Goal: Task Accomplishment & Management: Use online tool/utility

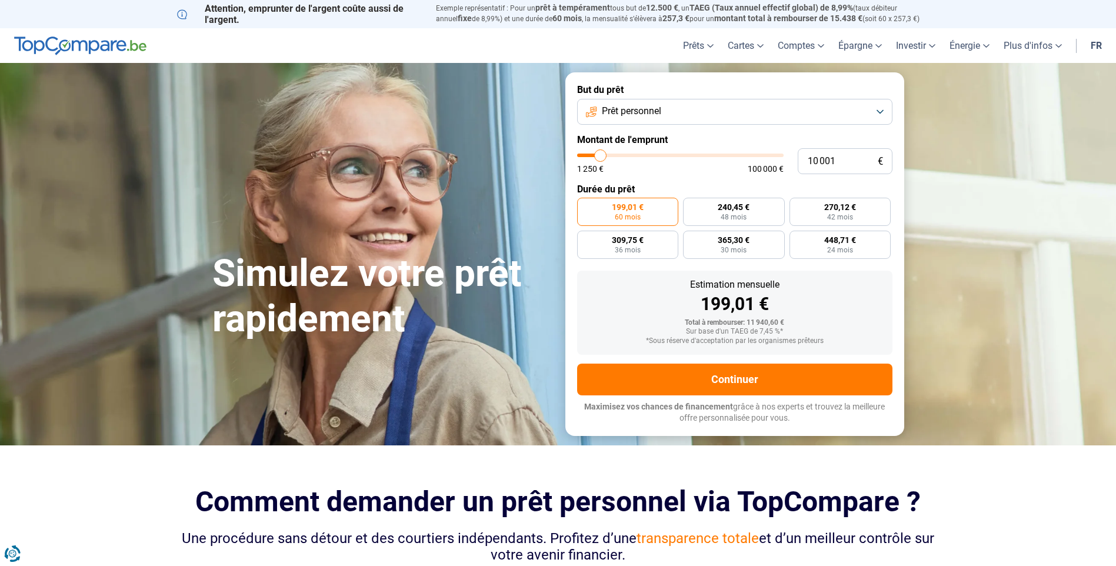
click at [877, 111] on button "Prêt personnel" at bounding box center [734, 112] width 315 height 26
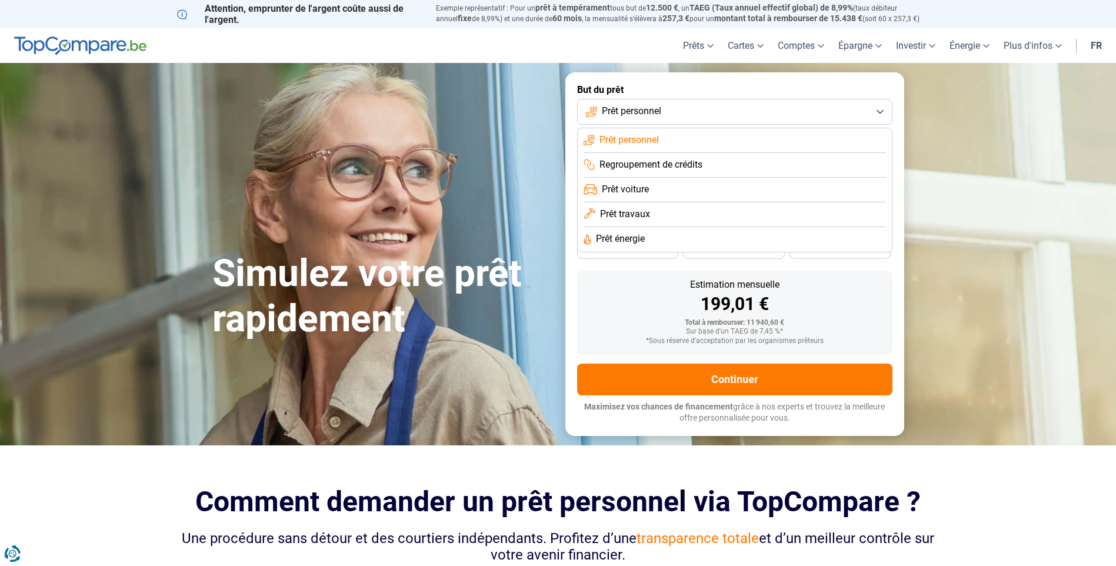
click at [965, 316] on section "Simulez votre prêt rapidement Simulez votre prêt rapidement But du prêt Prêt pe…" at bounding box center [558, 254] width 1116 height 382
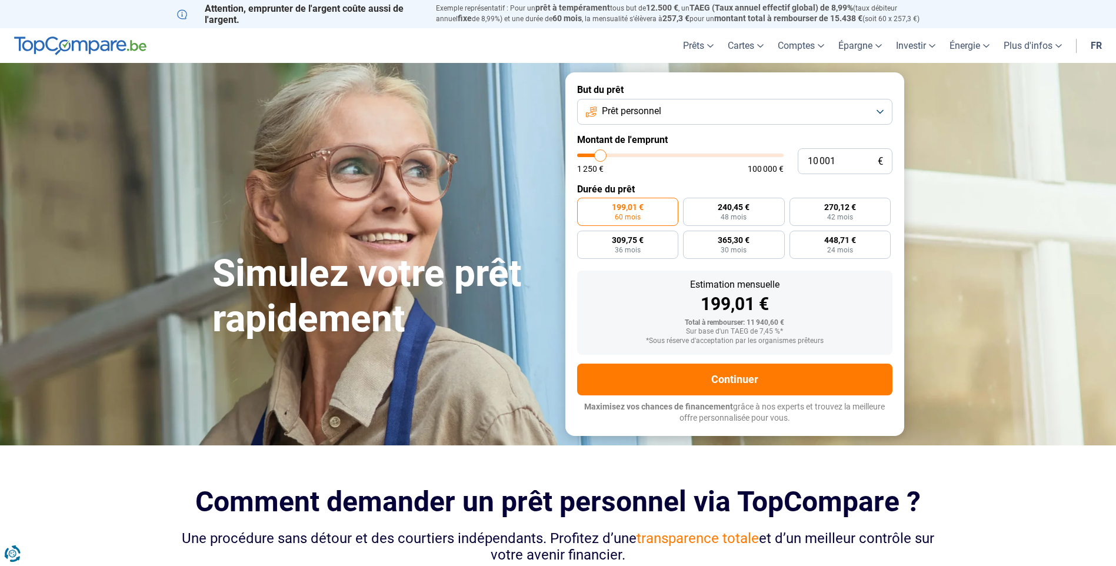
type input "11 250"
type input "11250"
type input "11 500"
type input "11500"
type input "11 750"
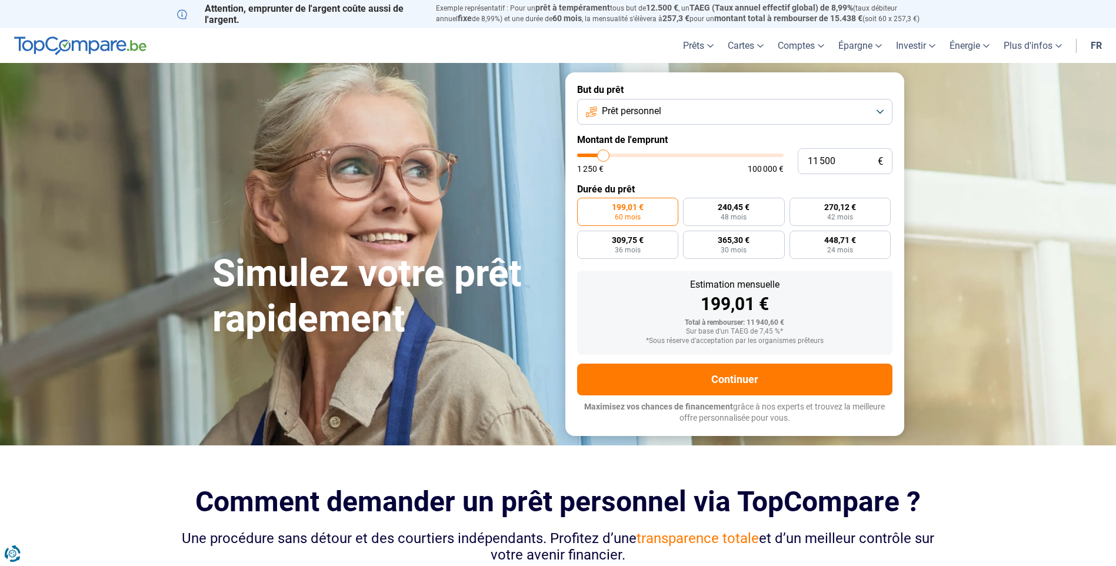
type input "11750"
type input "12 000"
type input "12000"
type input "12 500"
type input "12500"
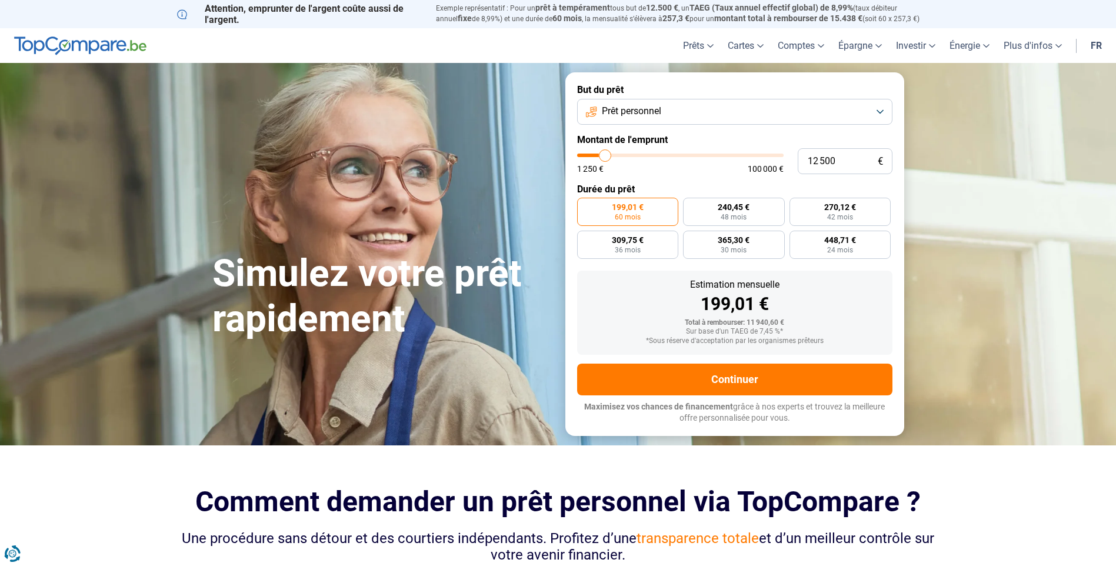
type input "13 000"
type input "13000"
type input "13 250"
type input "13250"
type input "13 500"
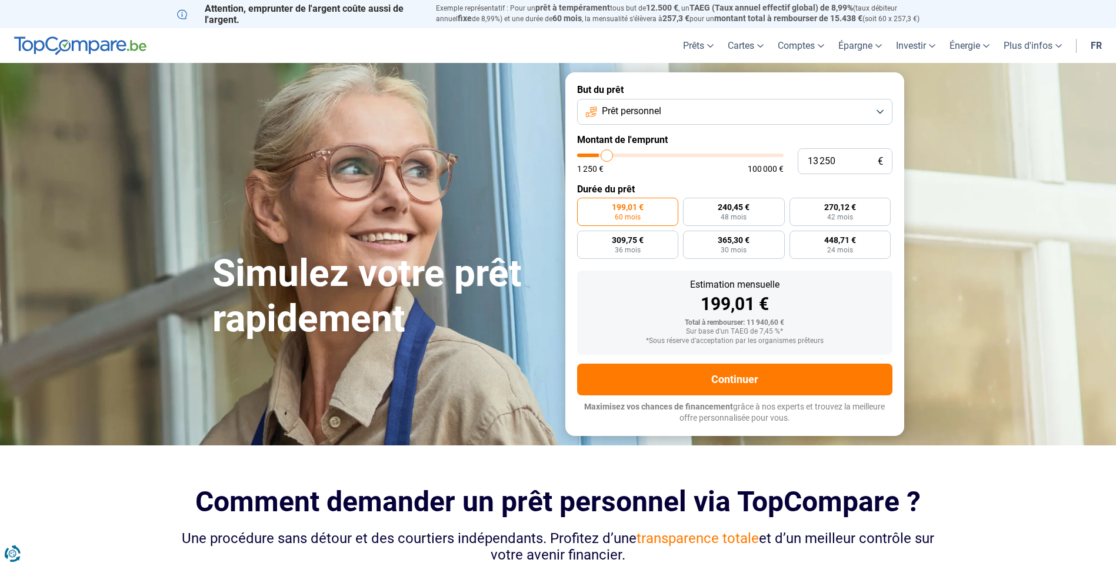
type input "13500"
type input "14 000"
type input "14000"
type input "14 250"
type input "14250"
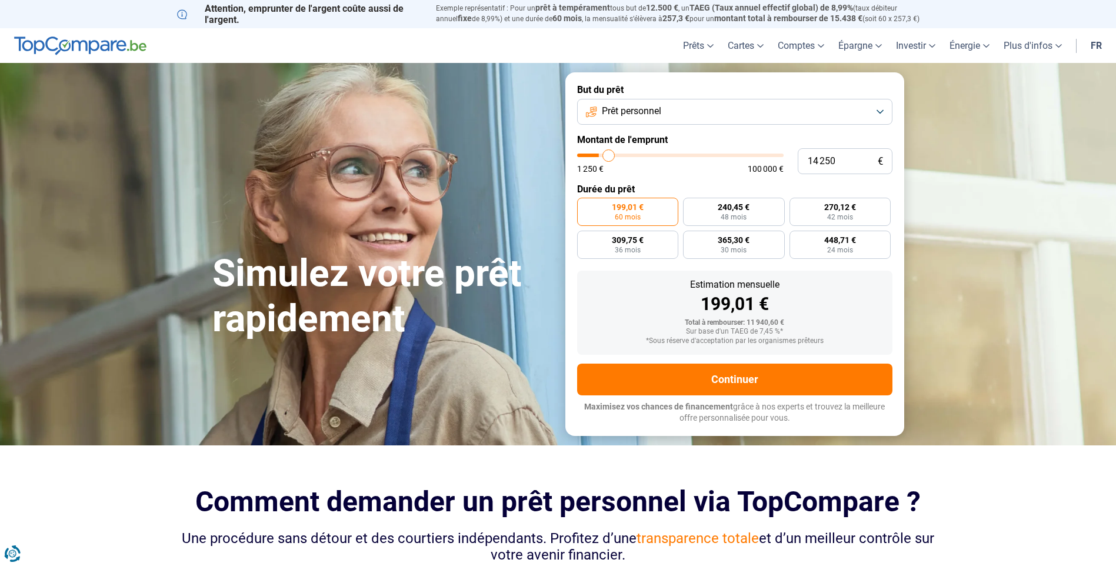
type input "14 500"
type input "14500"
type input "14 750"
type input "14750"
type input "15 000"
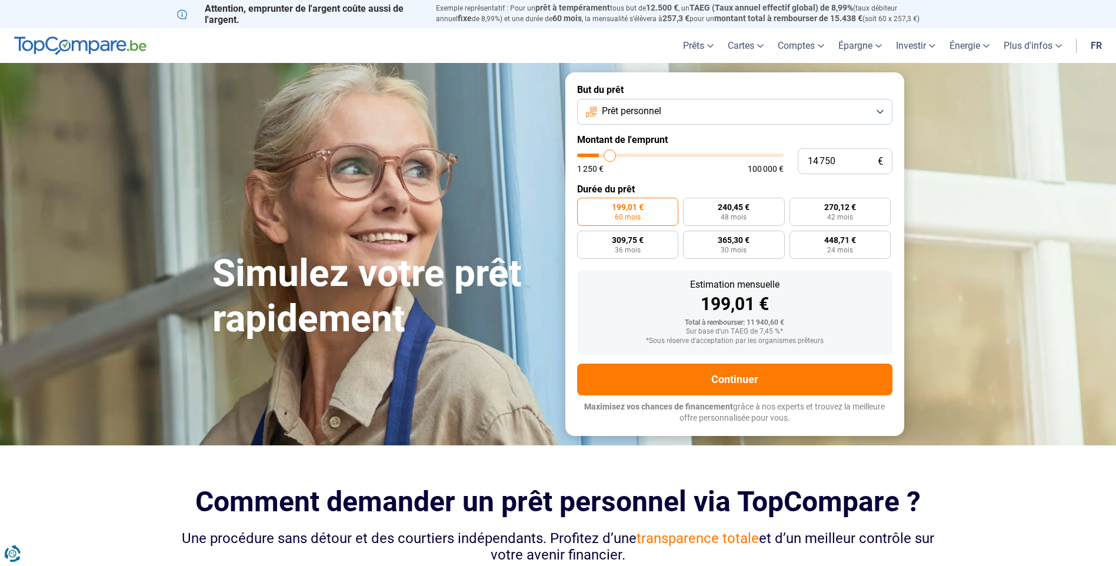
type input "15000"
type input "15 500"
type input "15500"
type input "15 750"
type input "15750"
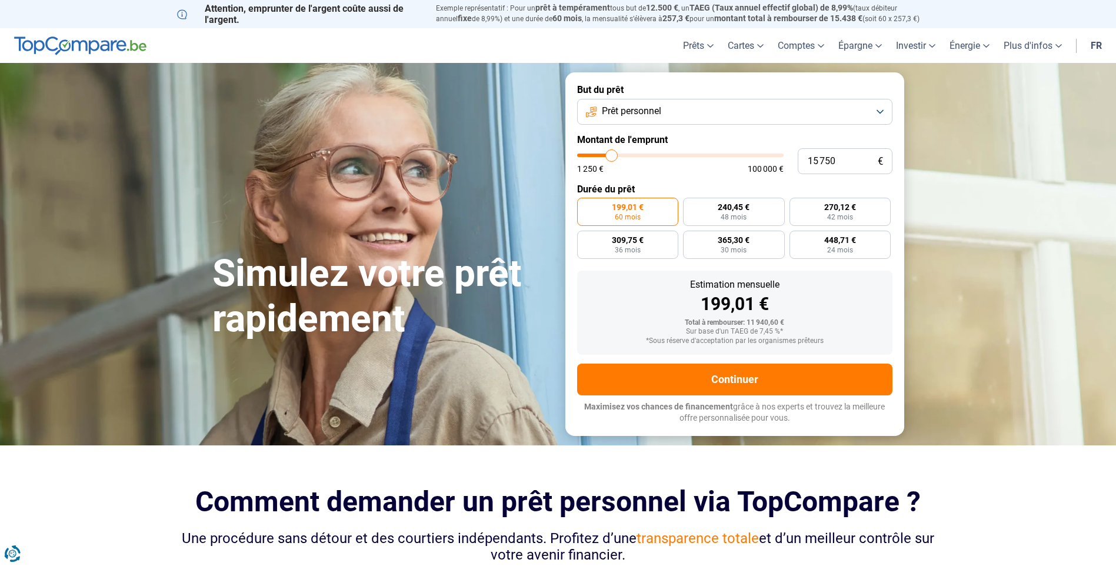
type input "16 000"
type input "16000"
type input "16 500"
type input "16500"
type input "17 000"
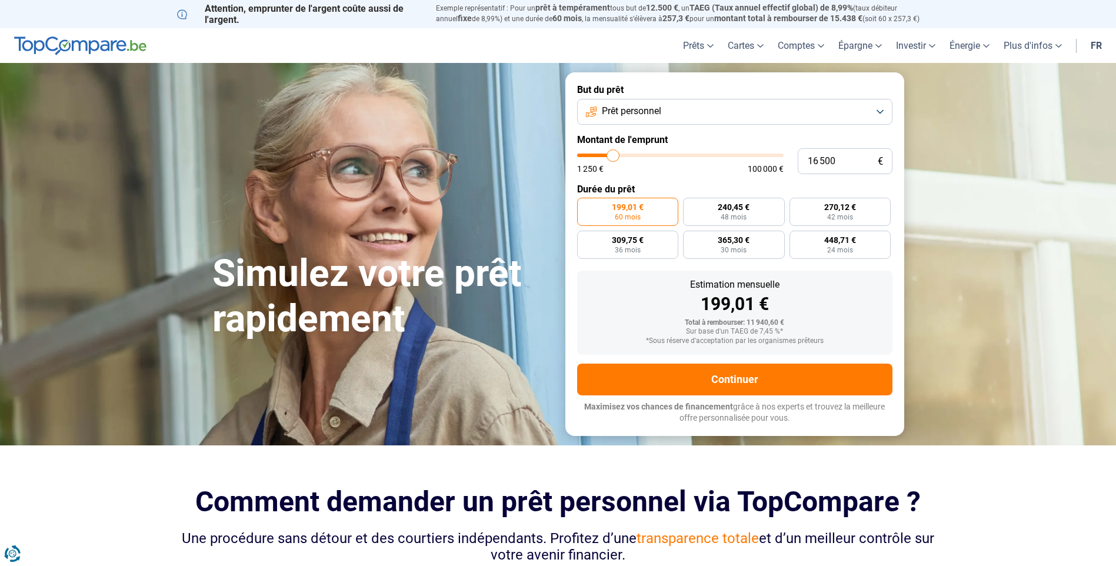
type input "17000"
type input "17 250"
type input "17250"
type input "17 500"
type input "17500"
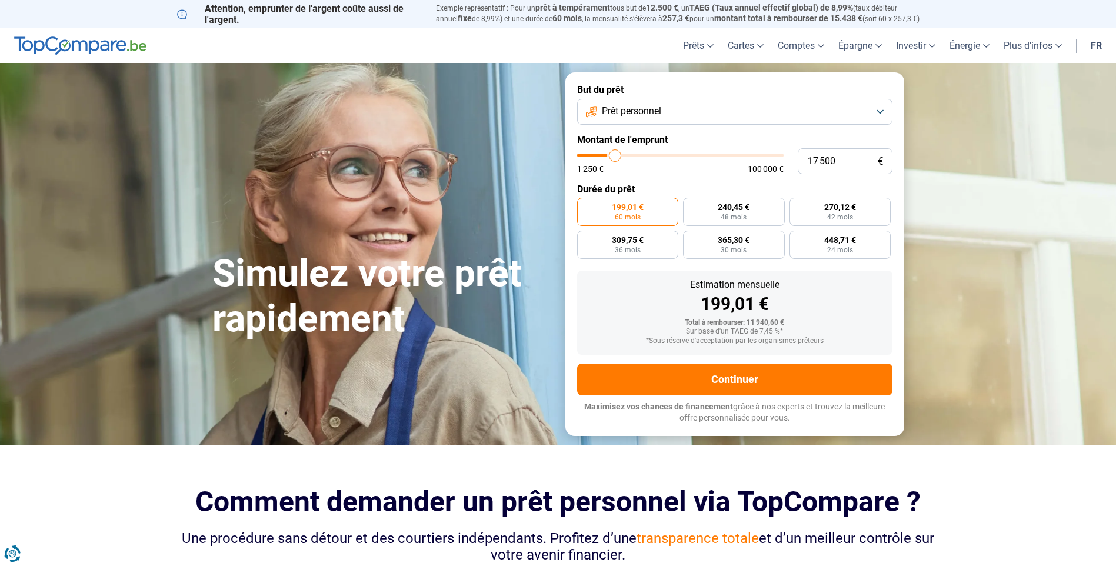
type input "17 750"
type input "17750"
type input "18 000"
type input "18000"
type input "18 500"
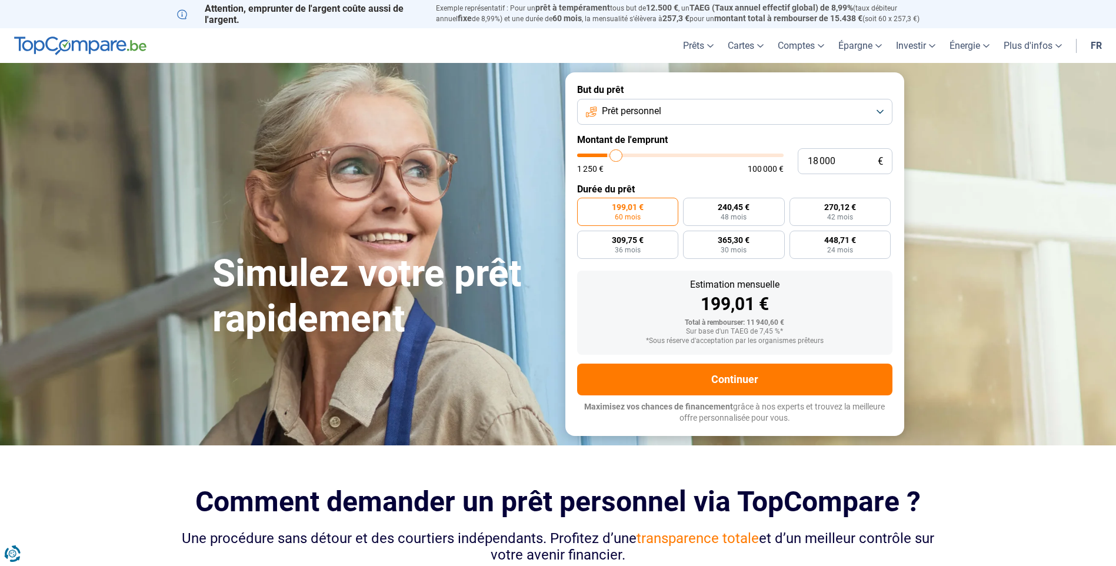
type input "18500"
type input "18 750"
type input "18750"
type input "19 000"
type input "19000"
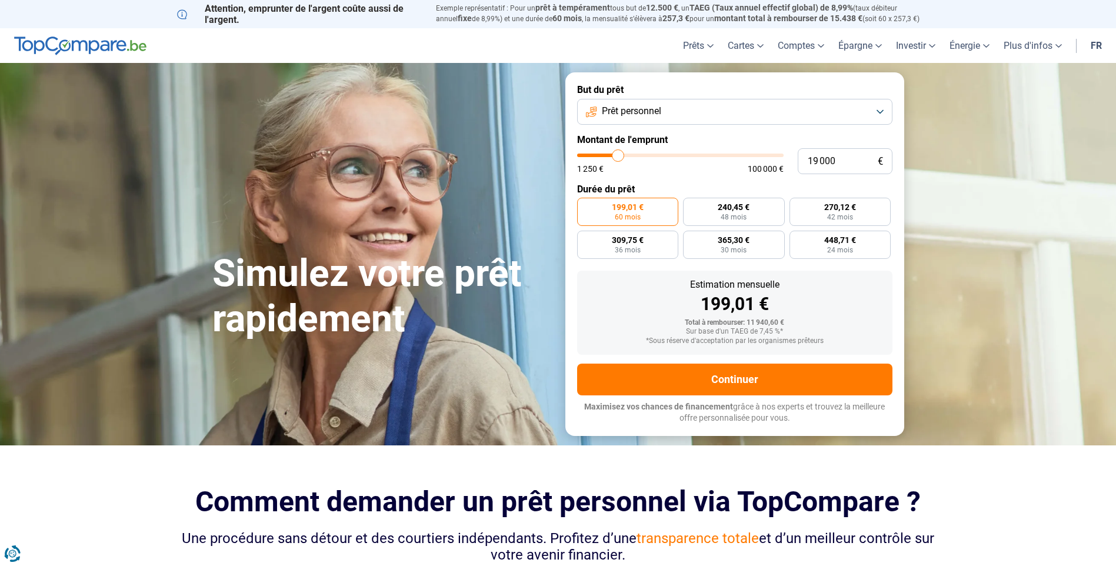
type input "19 250"
type input "19250"
type input "19 750"
type input "19750"
type input "19 250"
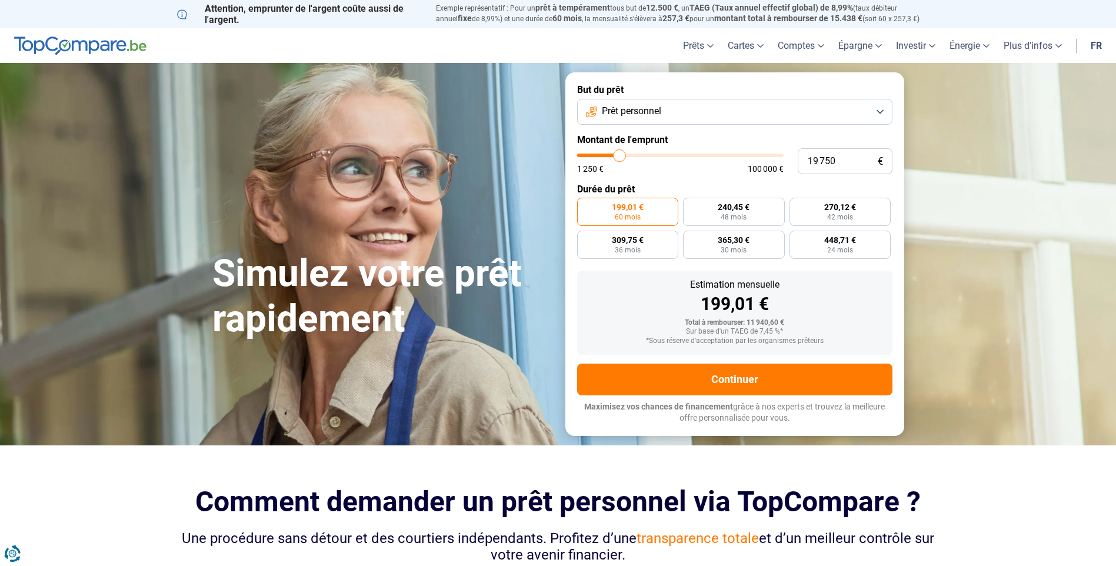
type input "19250"
type input "19 000"
type input "19000"
type input "18 750"
type input "18750"
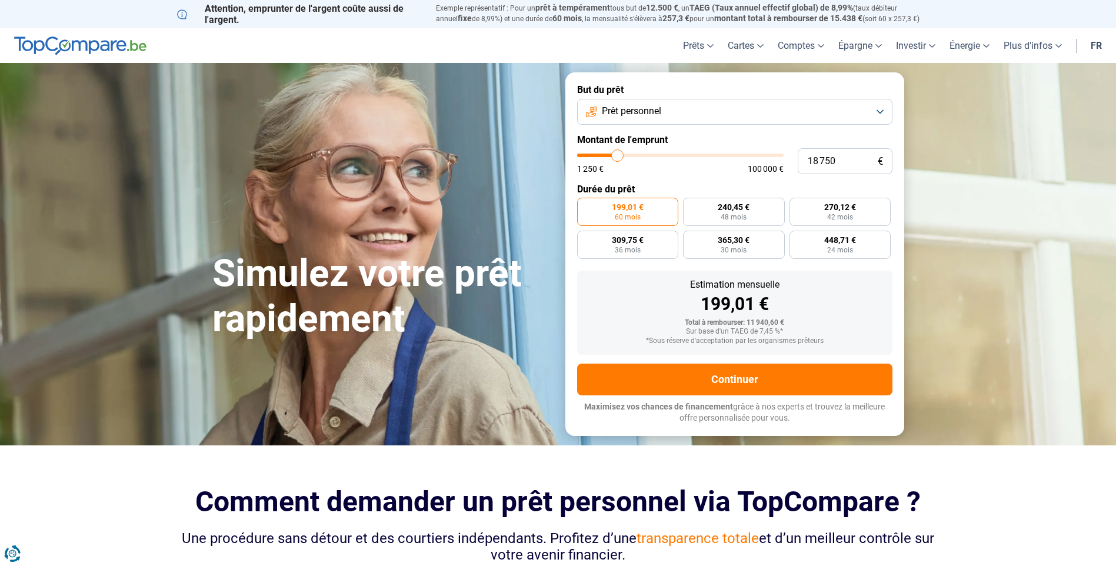
type input "18 500"
type input "18500"
type input "18 000"
type input "18000"
type input "17 750"
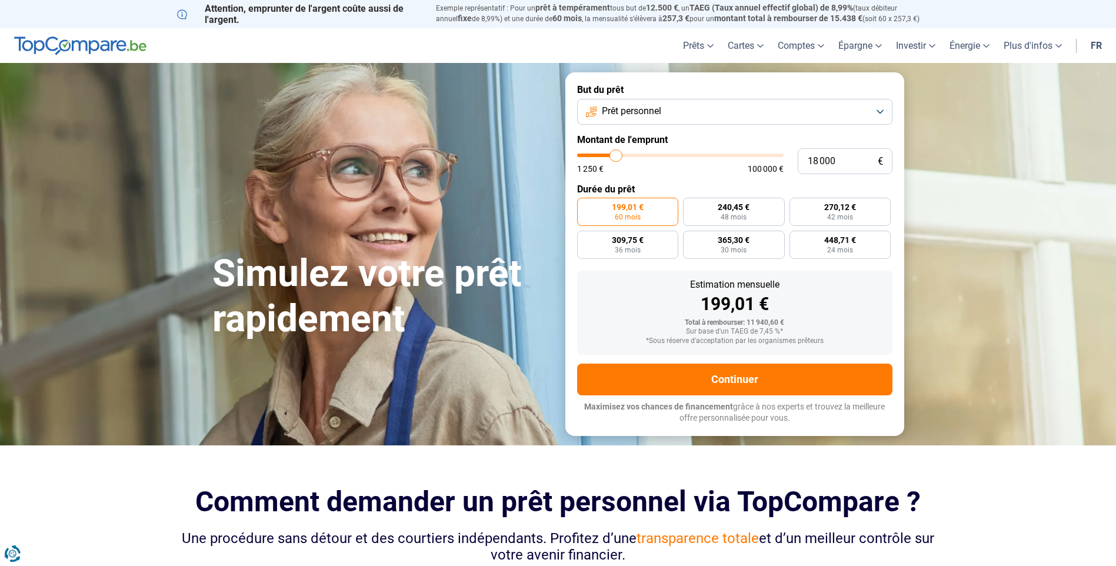
type input "17750"
type input "17 500"
type input "17500"
type input "17 250"
type input "17250"
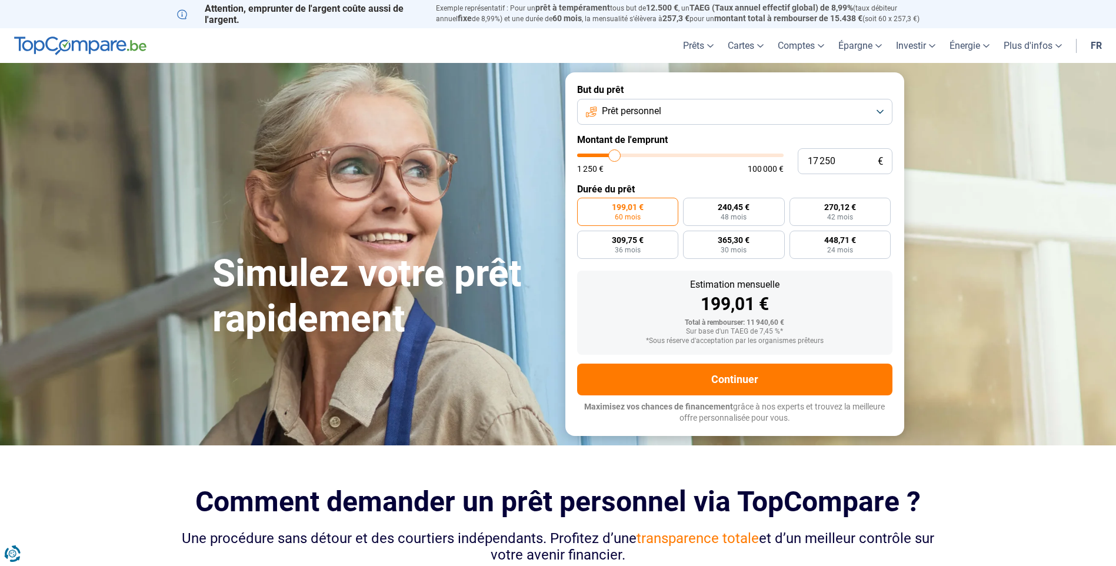
type input "17 000"
type input "17000"
type input "16 500"
type input "16500"
type input "16 250"
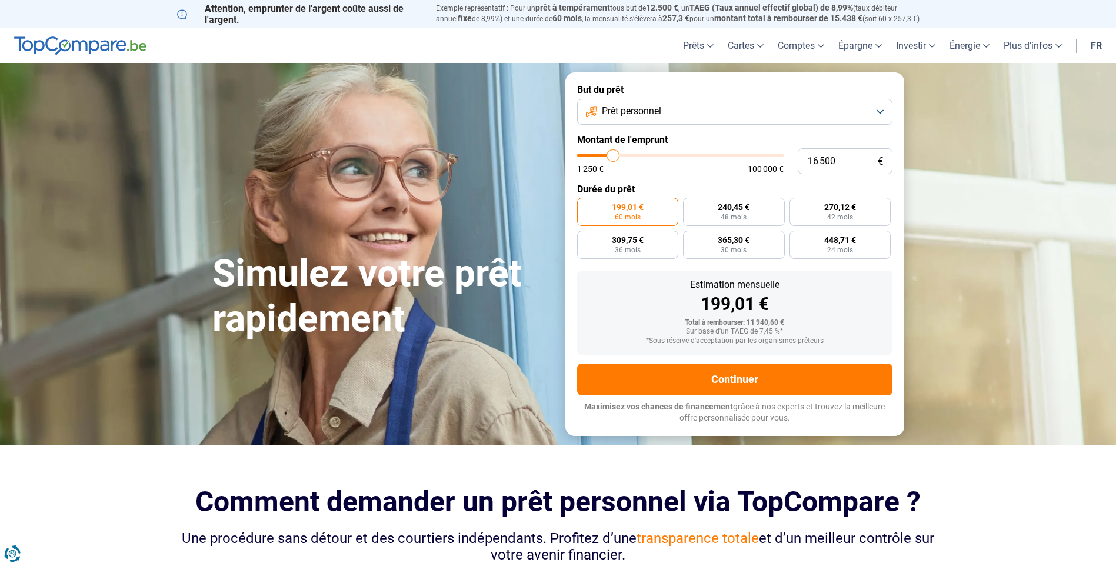
type input "16250"
type input "16 000"
type input "16000"
type input "15 750"
type input "15750"
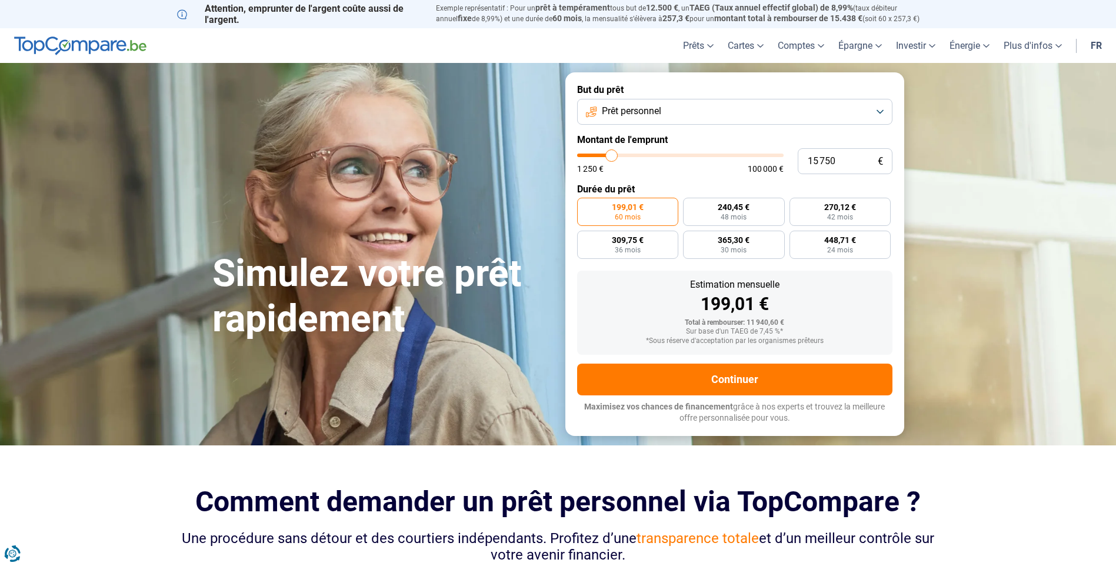
type input "15 500"
type input "15500"
type input "15 000"
type input "15000"
type input "14 750"
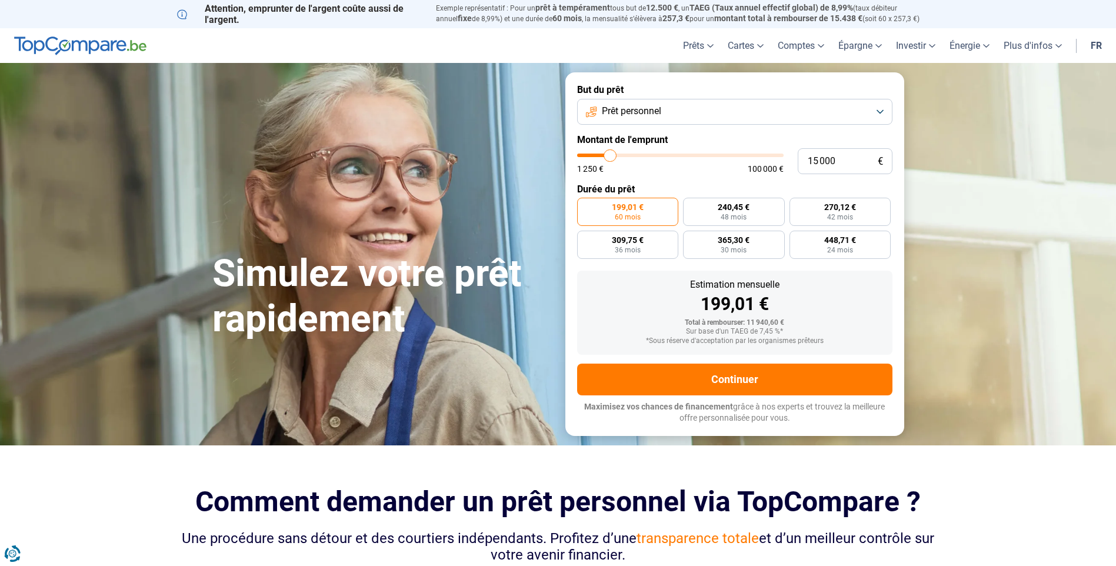
type input "14750"
type input "14 500"
type input "14500"
type input "14 250"
type input "14250"
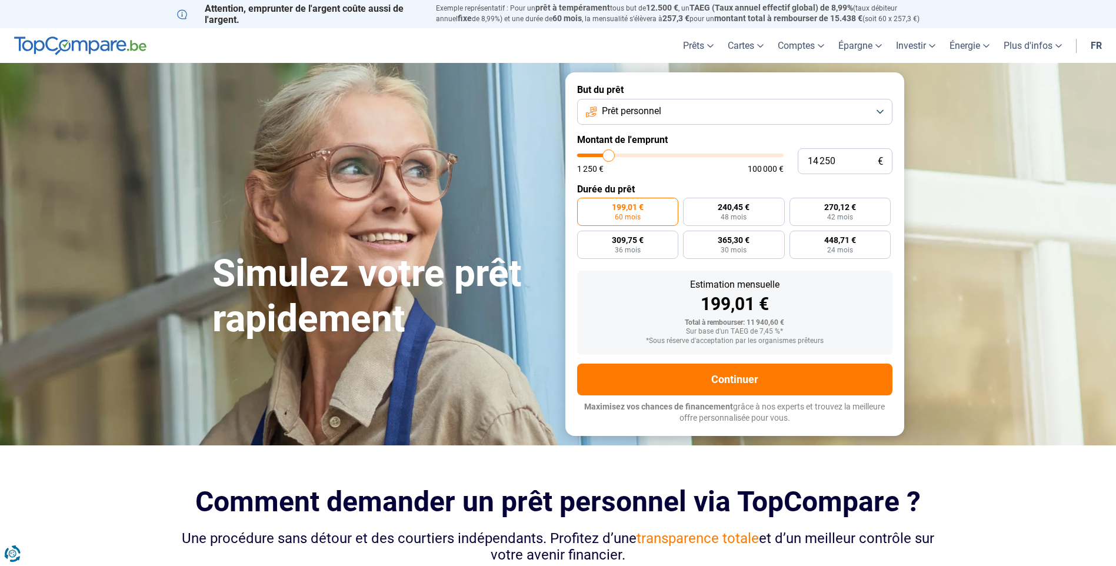
type input "14 000"
type input "14000"
type input "13 500"
type input "13500"
type input "13 250"
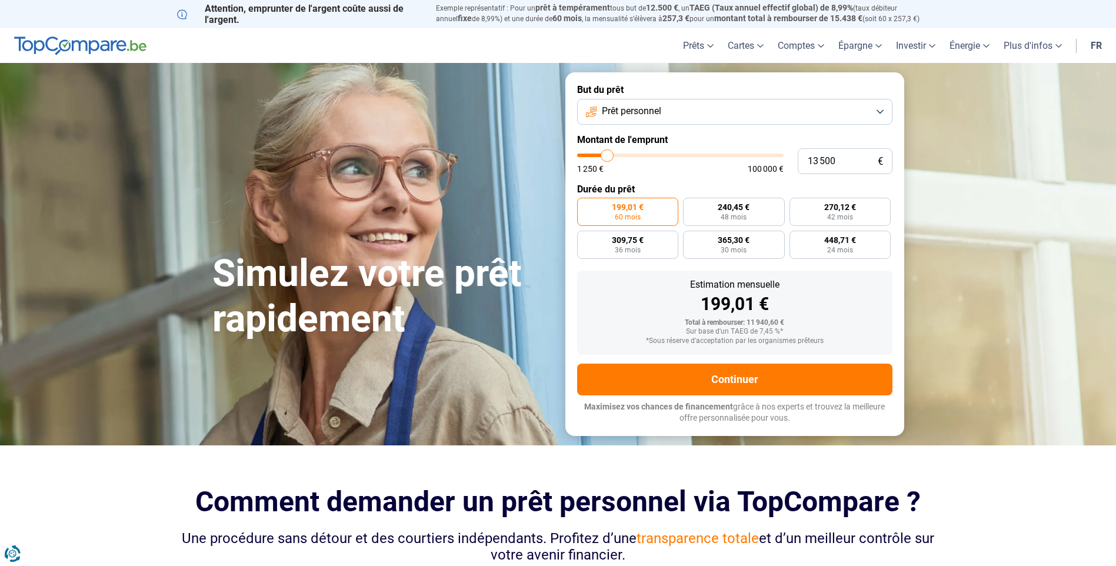
type input "13250"
type input "13 000"
type input "13000"
type input "12 750"
type input "12750"
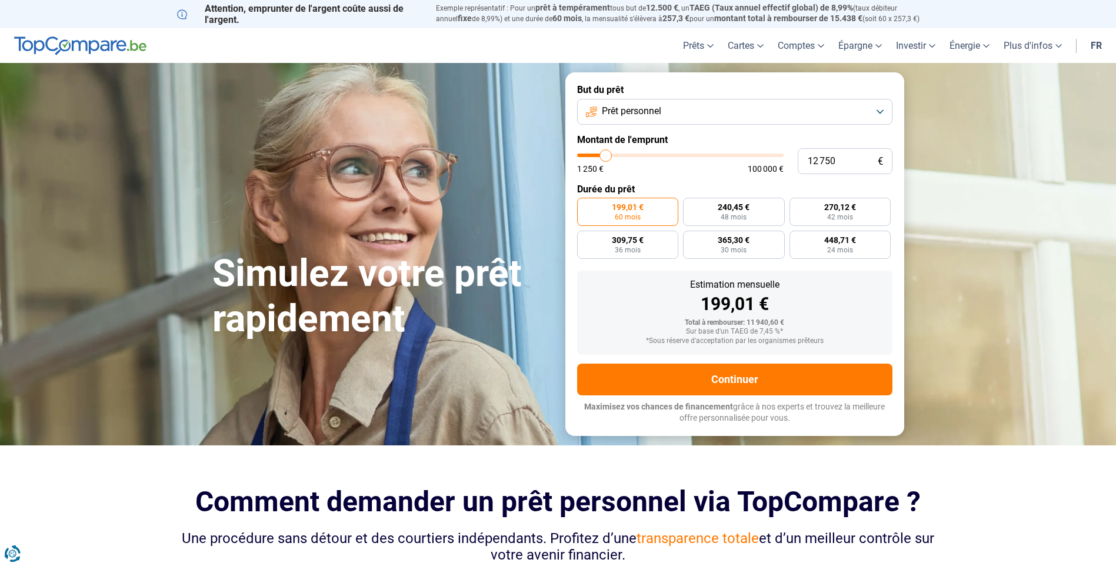
type input "12 500"
type input "12500"
type input "12 000"
type input "12000"
type input "11 750"
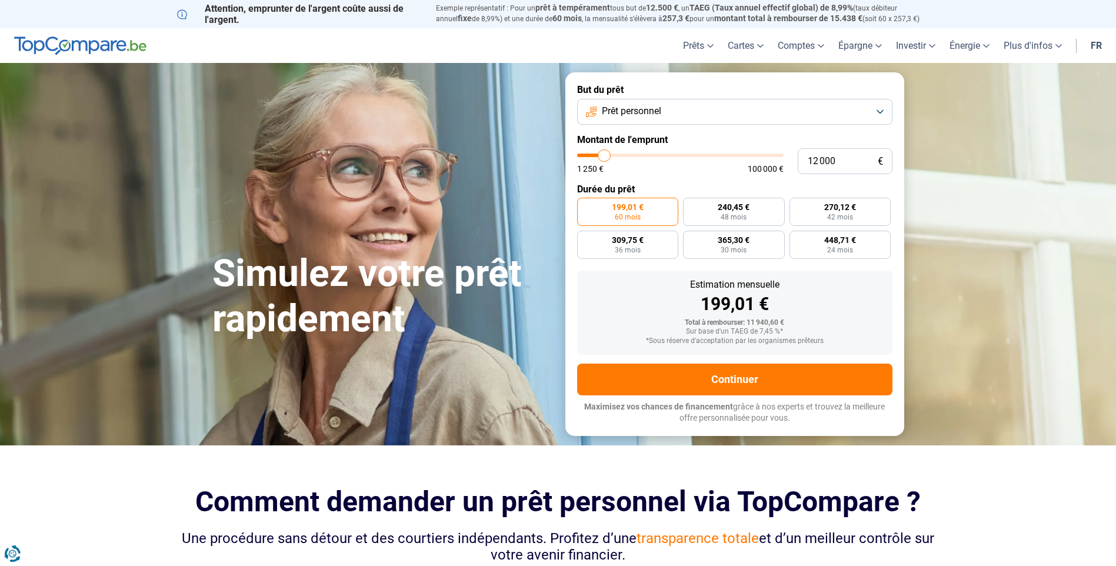
type input "11750"
type input "11 500"
type input "11500"
type input "11 250"
type input "11250"
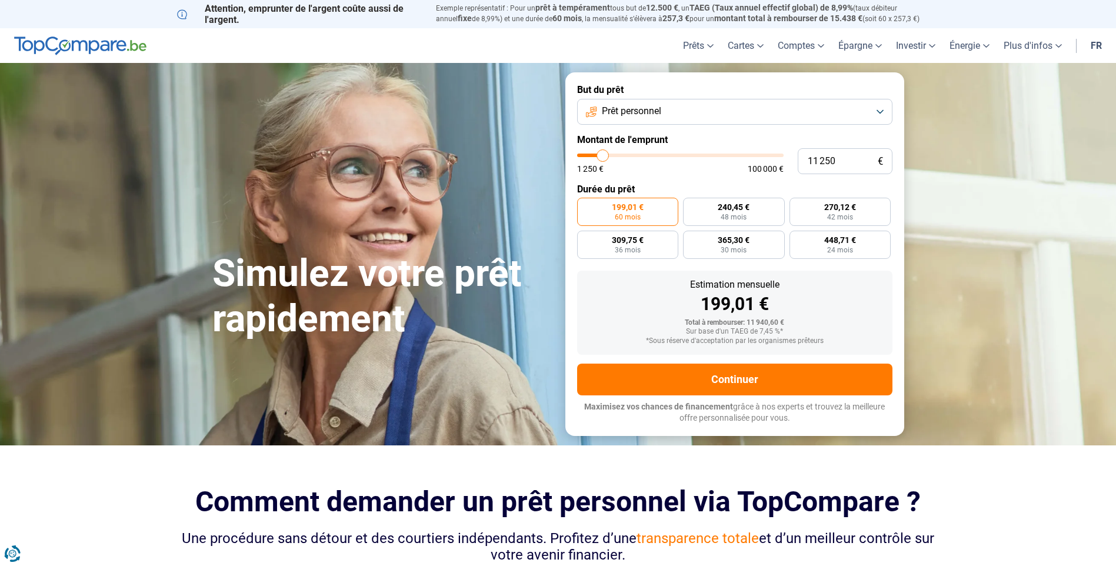
type input "11 000"
type input "11000"
type input "10 500"
type input "10500"
type input "10 250"
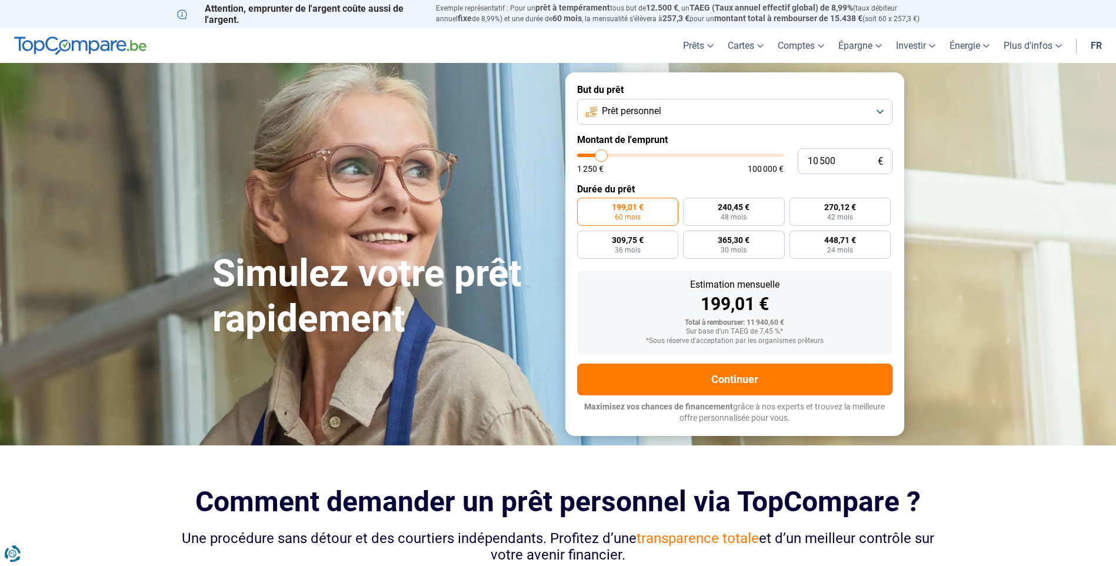
type input "10250"
type input "10 000"
type input "10000"
type input "9 750"
type input "9750"
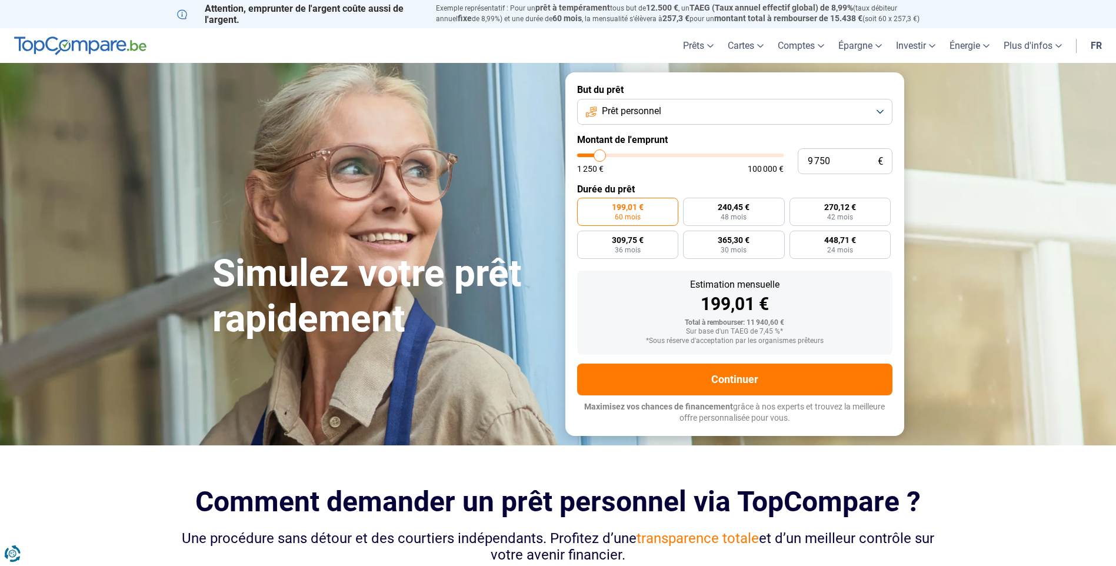
type input "9 500"
type input "9500"
type input "9 000"
type input "9000"
type input "9 500"
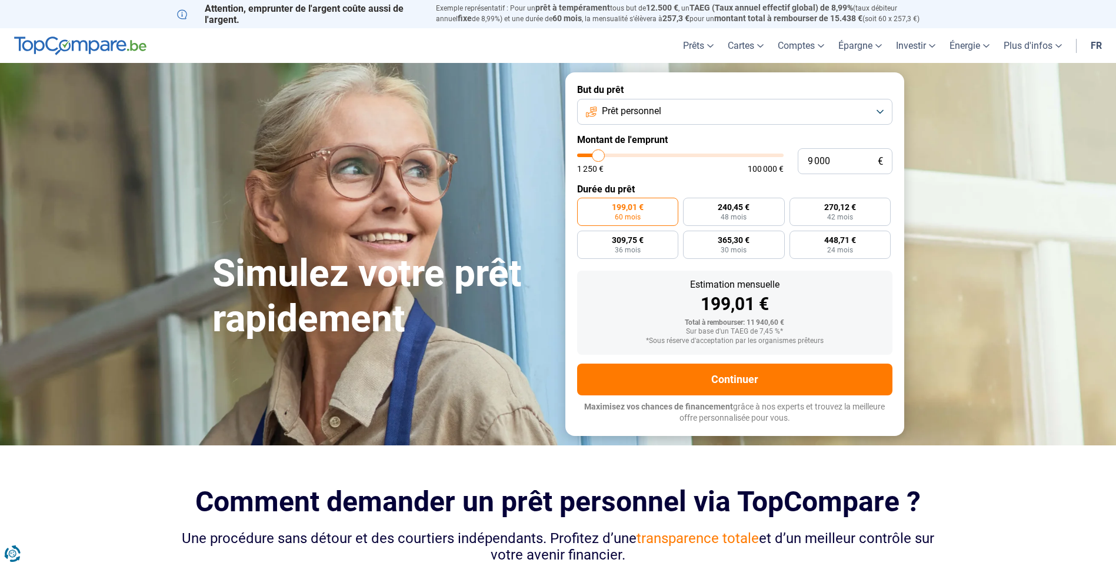
type input "9500"
type input "9 750"
type input "9750"
type input "10 000"
type input "10000"
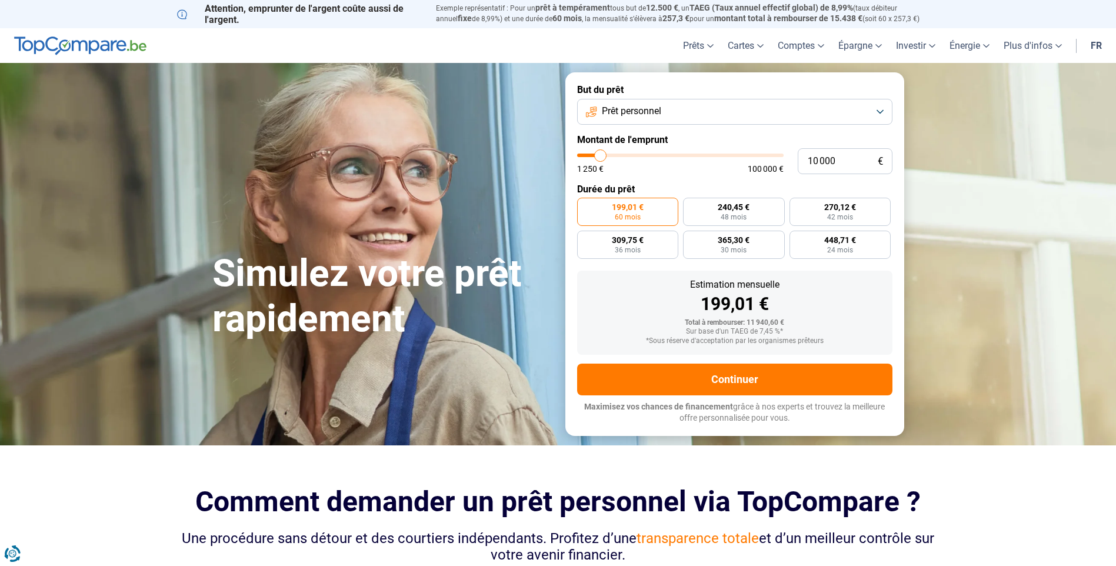
drag, startPoint x: 602, startPoint y: 158, endPoint x: 600, endPoint y: 169, distance: 11.8
click at [600, 157] on input "range" at bounding box center [680, 156] width 206 height 4
radio input "true"
type input "11 000"
type input "11000"
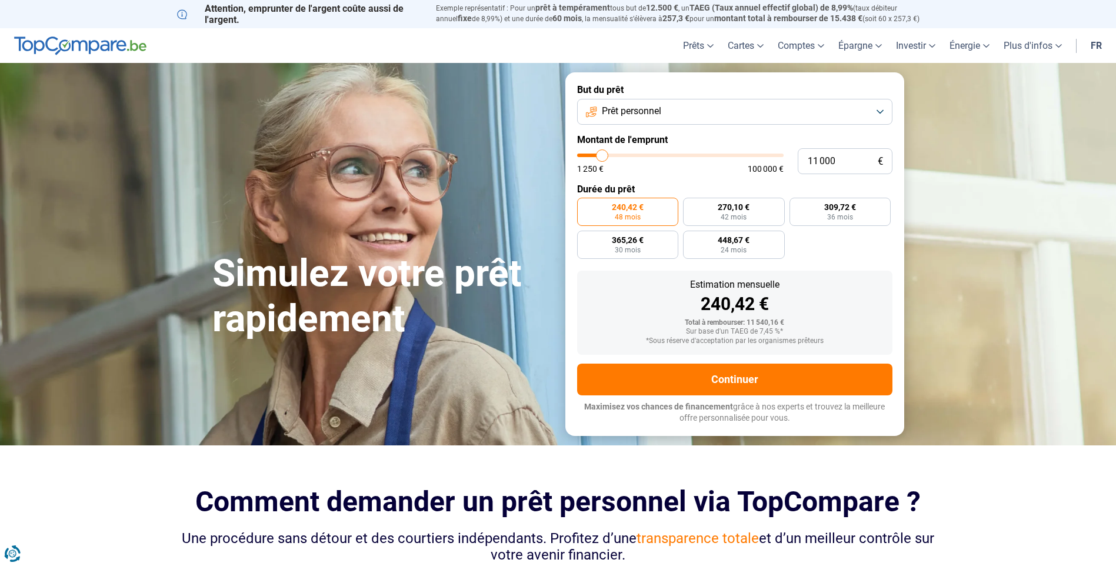
type input "11 250"
type input "11250"
type input "11 500"
type input "11500"
type input "11 750"
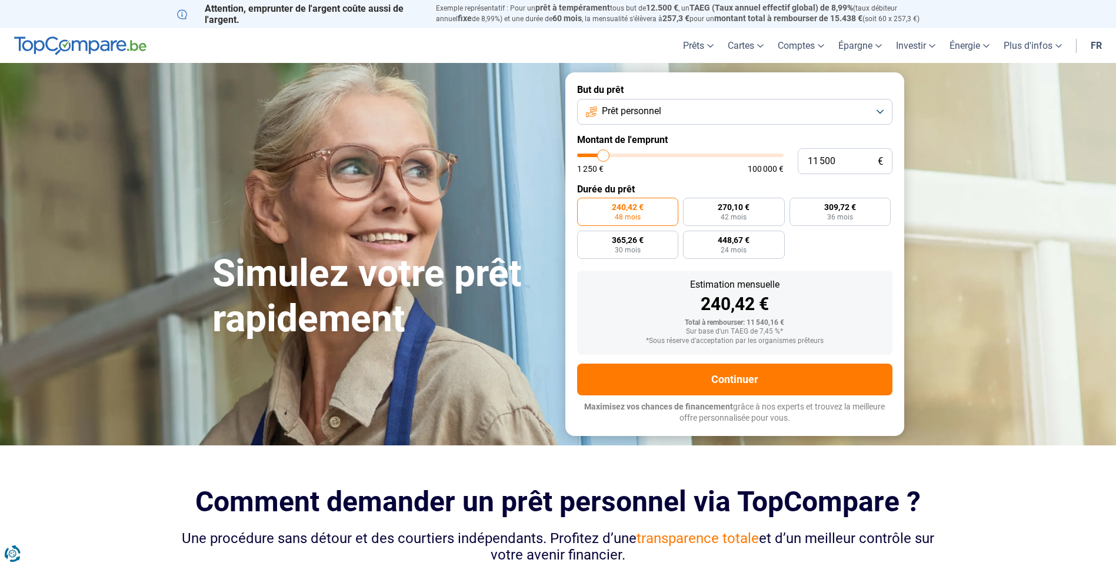
type input "11750"
type input "12 000"
type input "12000"
type input "12 500"
type input "12500"
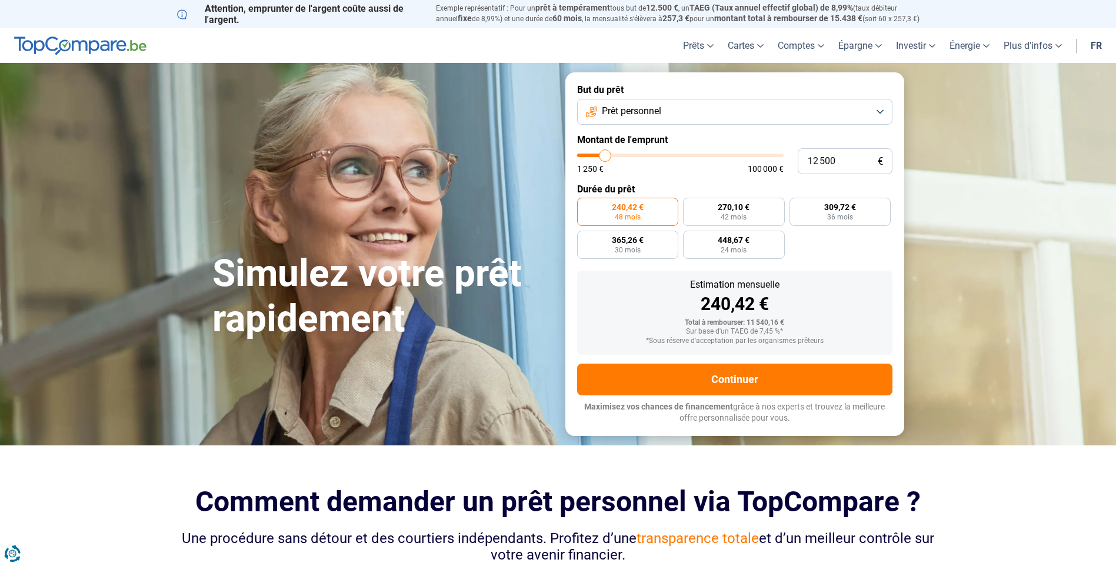
type input "13 000"
type input "13000"
type input "13 250"
type input "13250"
type input "13 500"
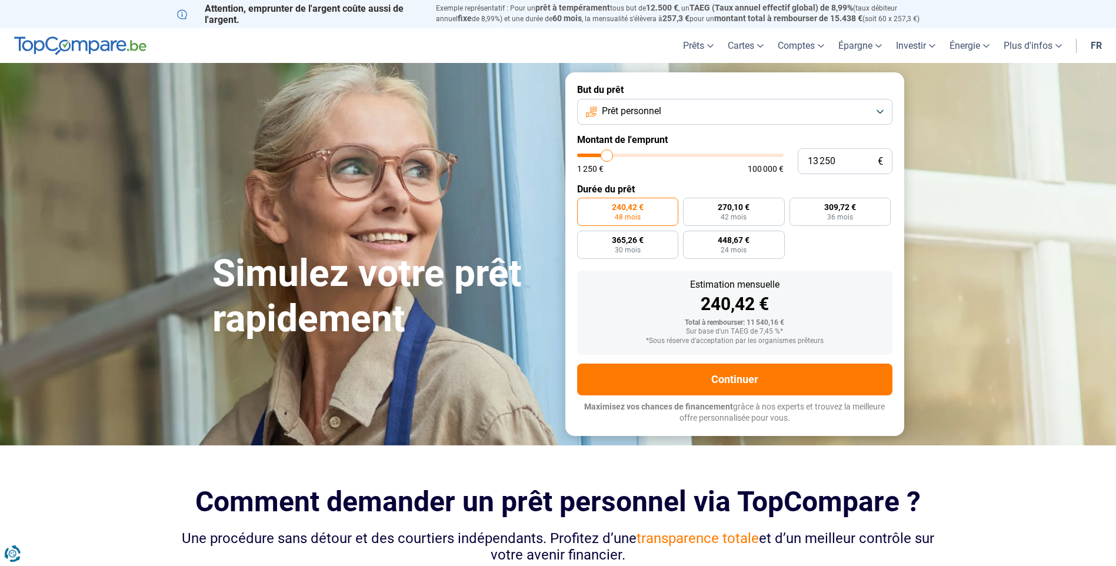
type input "13500"
type input "14 000"
type input "14000"
type input "14 500"
type input "14500"
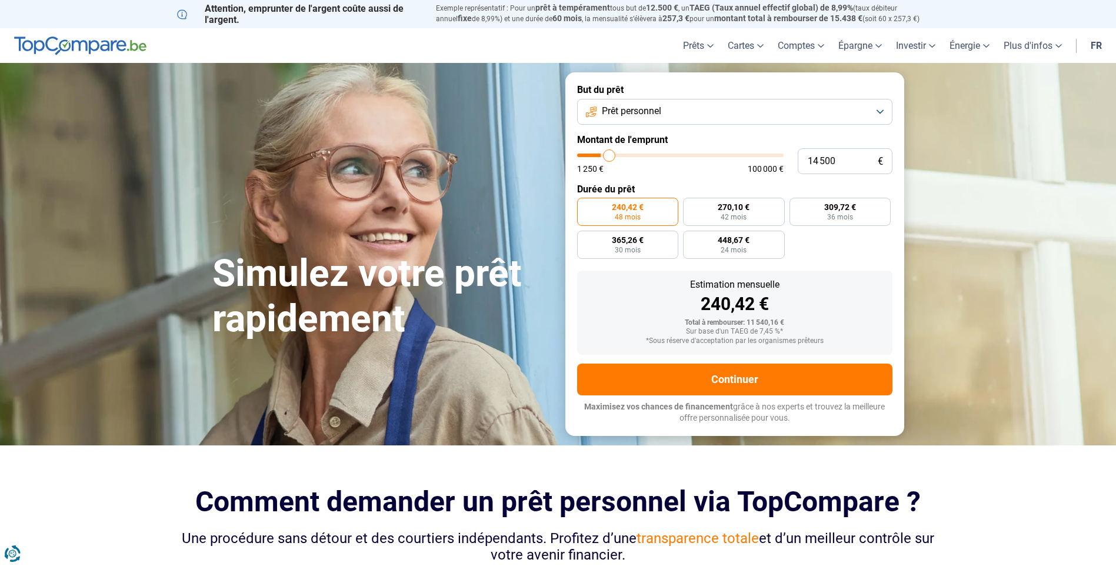
type input "15 000"
type input "15000"
type input "15 500"
type input "15500"
type input "15 750"
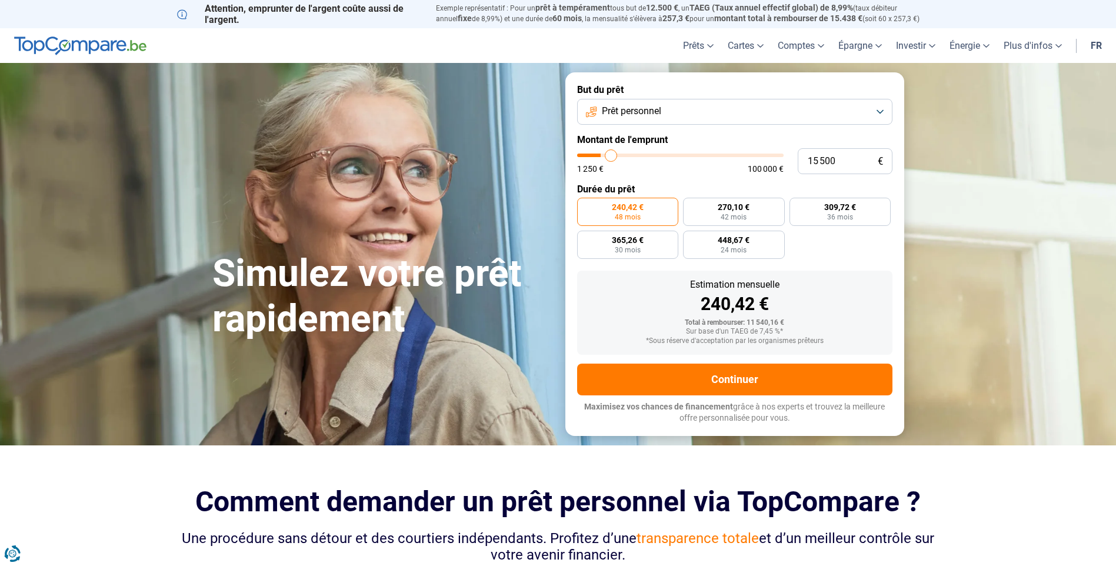
type input "15750"
type input "16 250"
type input "16250"
type input "16 500"
type input "16500"
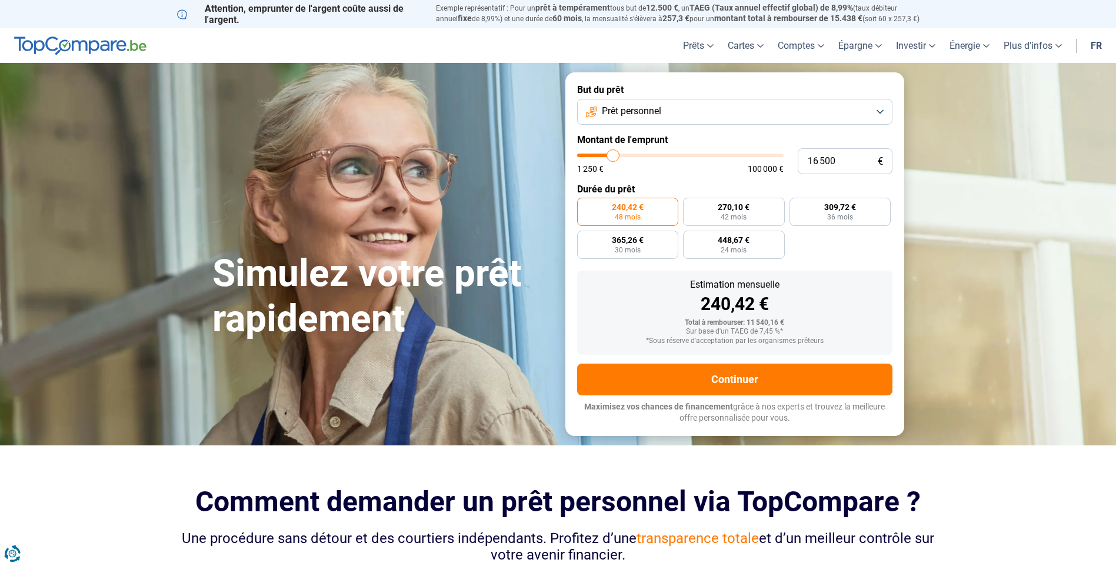
type input "17 250"
type input "17250"
type input "17 750"
type input "17750"
type input "18 000"
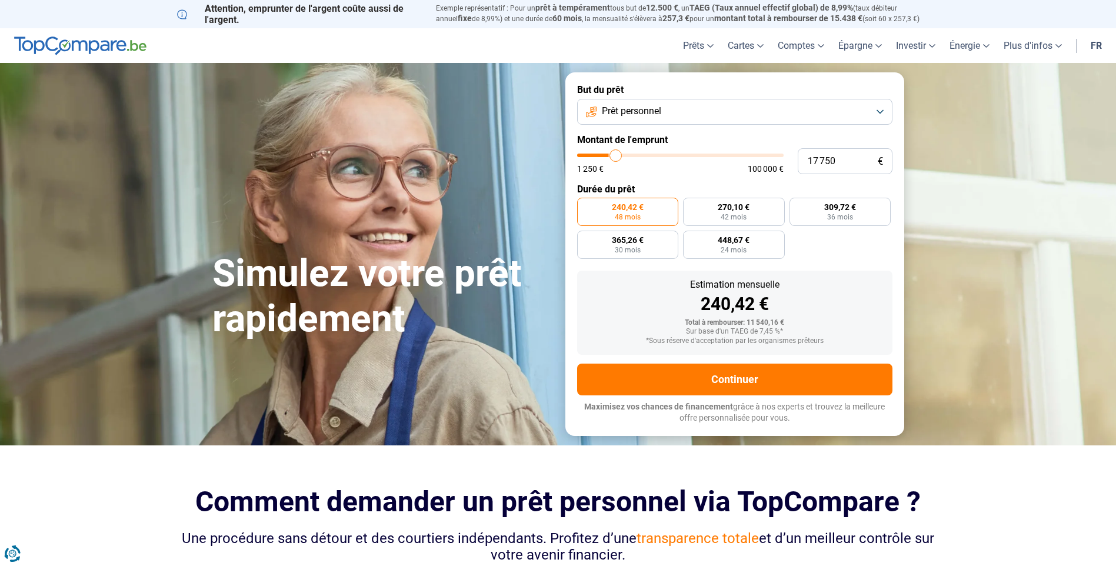
type input "18000"
type input "18 500"
type input "18500"
type input "18 750"
type input "18750"
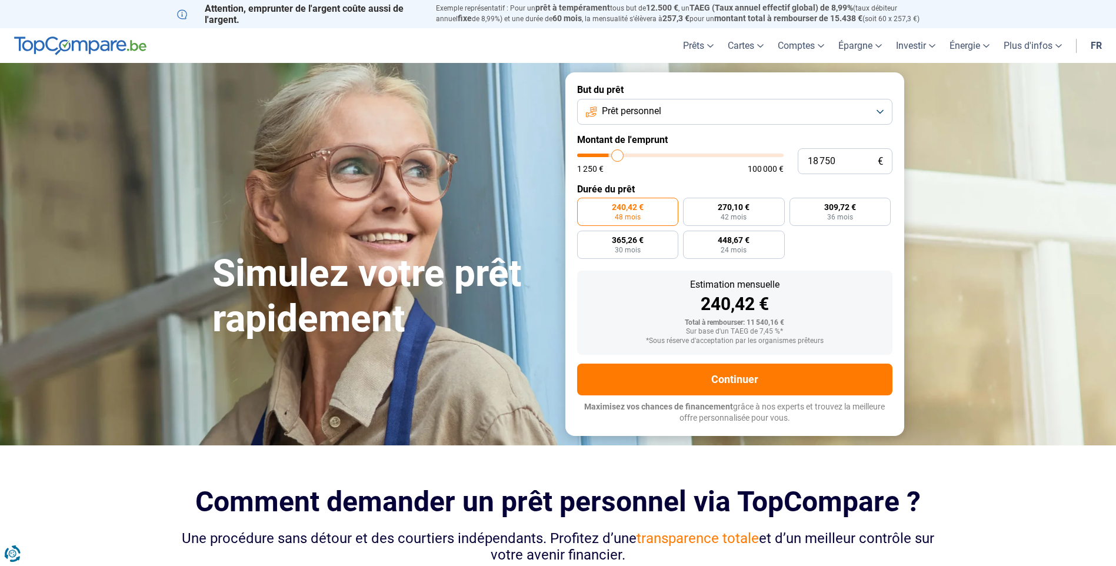
type input "19 000"
type input "19000"
type input "19 250"
type input "19250"
type input "19 750"
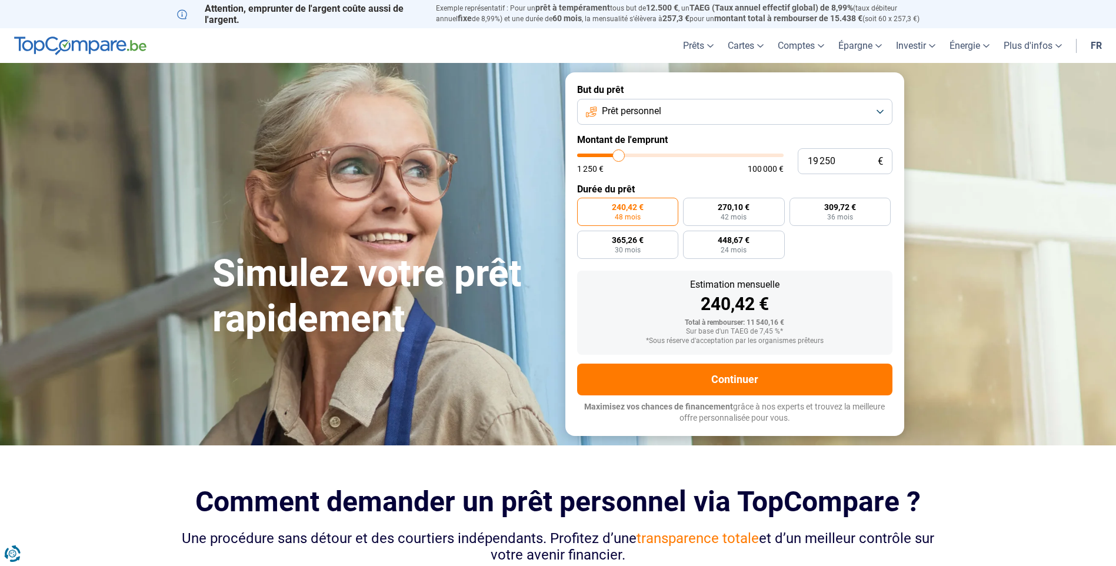
type input "19750"
type input "20 000"
type input "20000"
type input "20 500"
type input "20500"
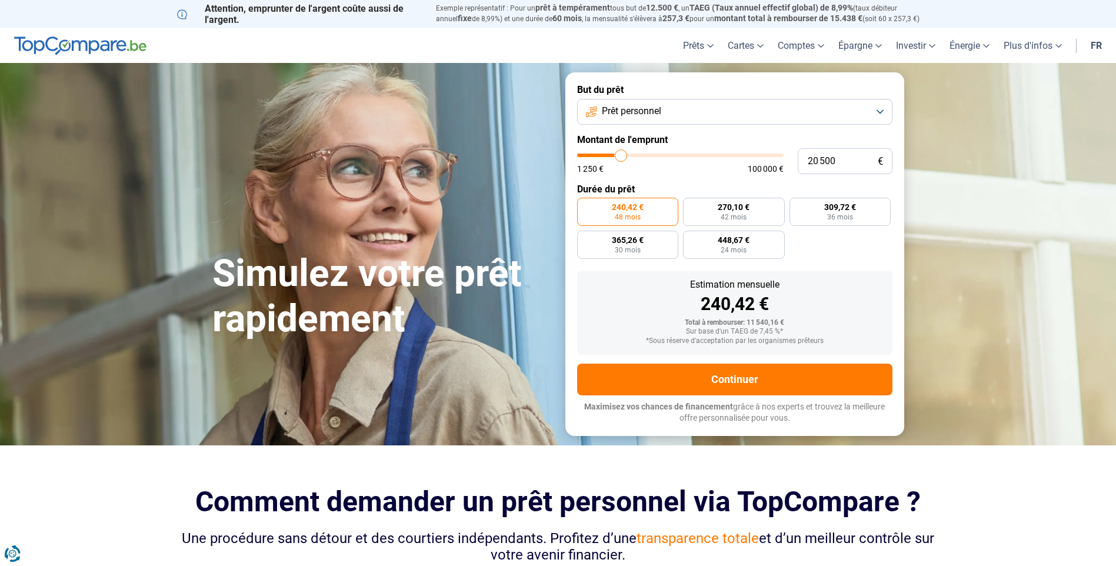
type input "20 750"
type input "20750"
type input "21 250"
type input "21250"
type input "20 750"
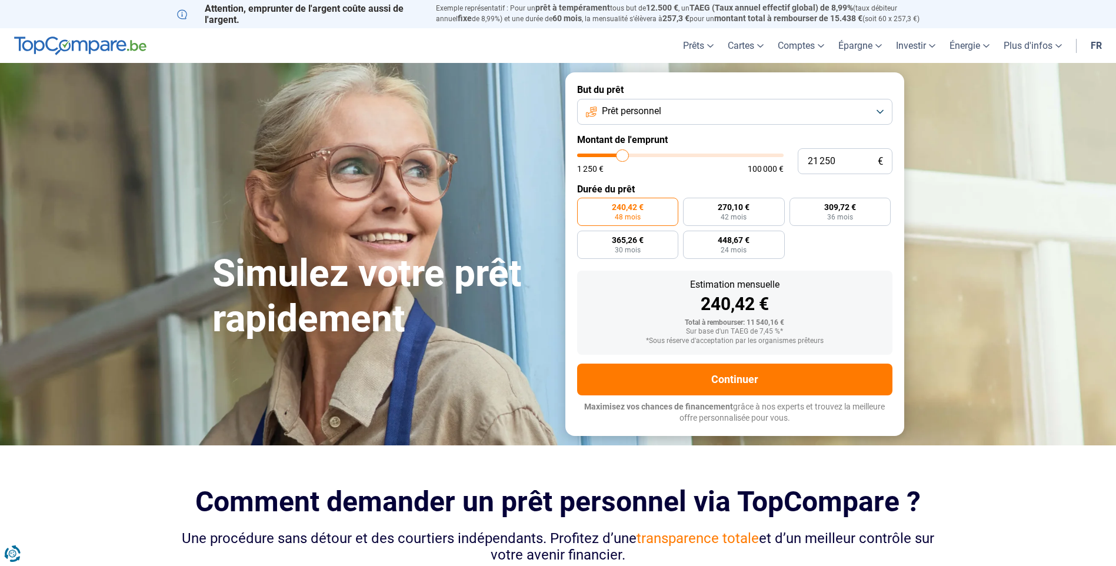
type input "20750"
type input "20 500"
type input "20500"
type input "20 250"
type input "20250"
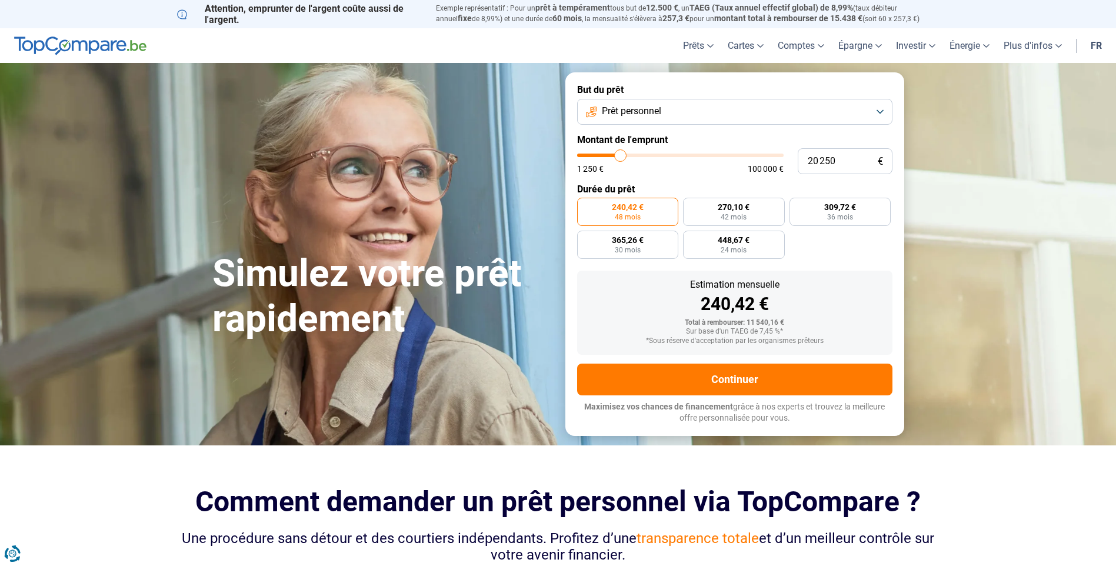
type input "20 000"
drag, startPoint x: 602, startPoint y: 159, endPoint x: 620, endPoint y: 159, distance: 17.7
type input "20000"
click at [620, 157] on input "range" at bounding box center [680, 156] width 206 height 4
radio input "false"
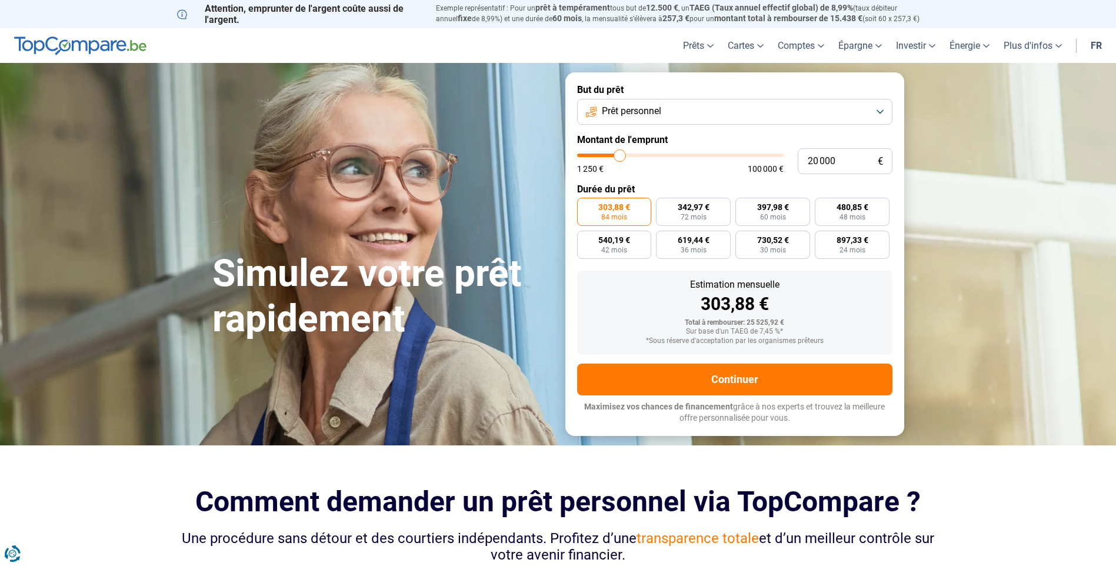
type input "18 500"
type input "18500"
type input "18 750"
type input "18750"
drag, startPoint x: 616, startPoint y: 156, endPoint x: 738, endPoint y: 161, distance: 121.2
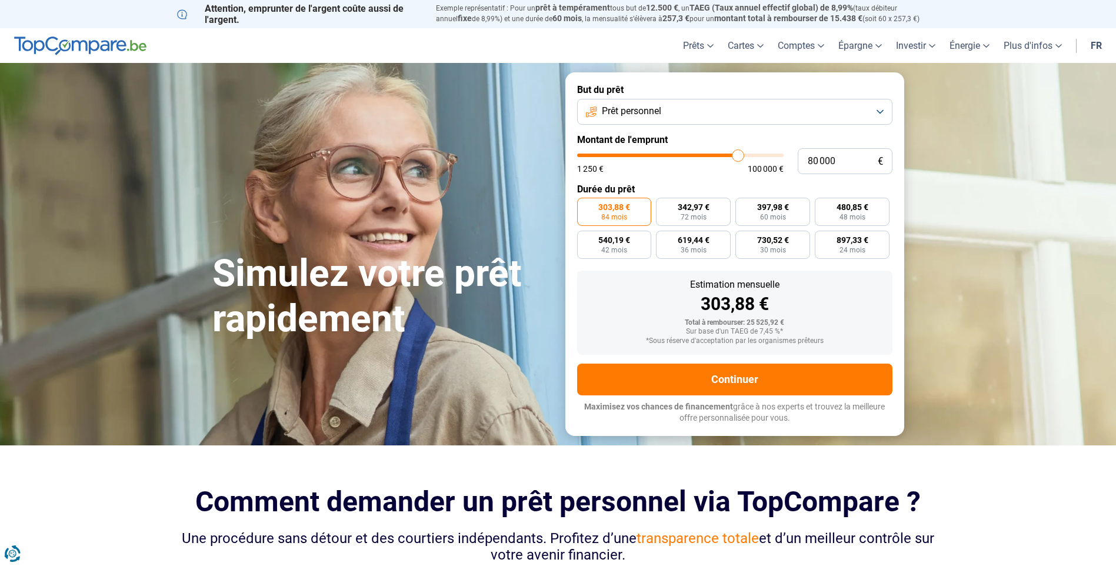
click at [738, 157] on input "range" at bounding box center [680, 156] width 206 height 4
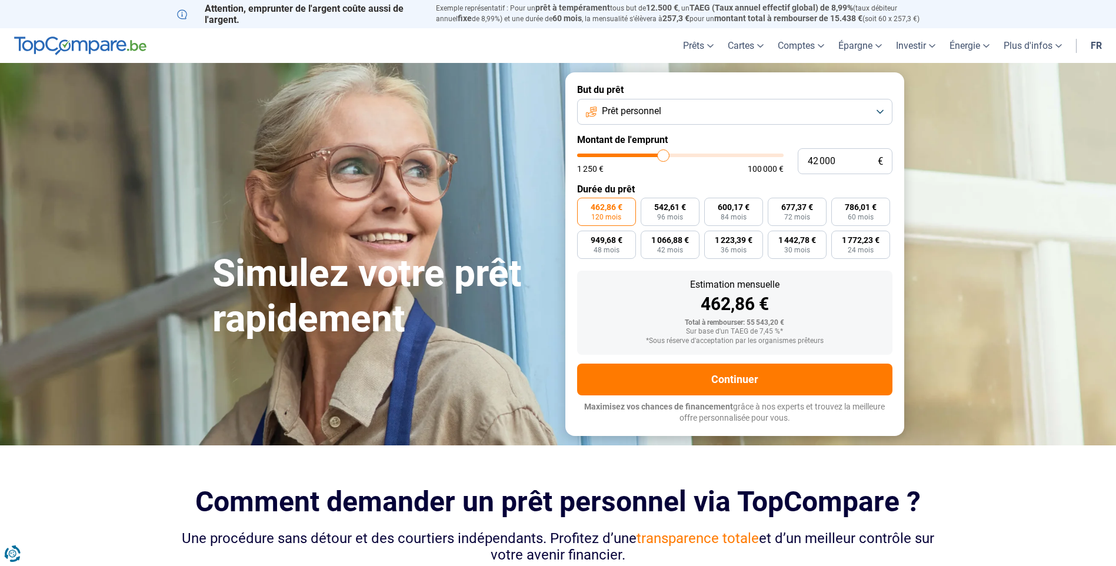
drag, startPoint x: 658, startPoint y: 164, endPoint x: 663, endPoint y: 155, distance: 10.5
click at [663, 155] on input "range" at bounding box center [680, 156] width 206 height 4
click at [656, 155] on input "range" at bounding box center [680, 156] width 206 height 4
click at [662, 155] on input "range" at bounding box center [680, 156] width 206 height 4
click at [659, 156] on input "range" at bounding box center [680, 156] width 206 height 4
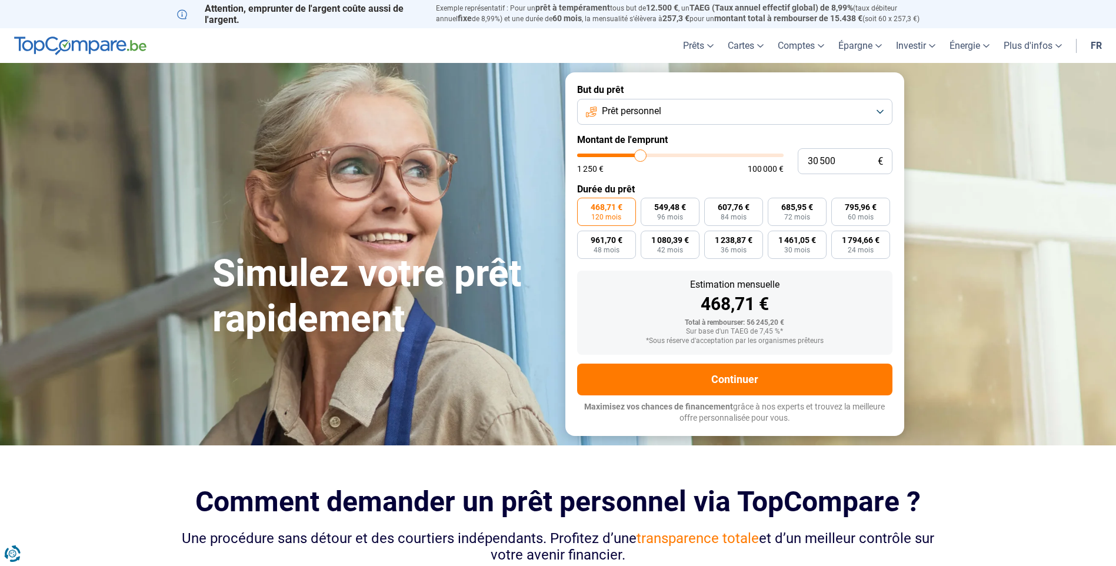
drag, startPoint x: 660, startPoint y: 156, endPoint x: 640, endPoint y: 168, distance: 23.5
click at [640, 157] on input "range" at bounding box center [680, 156] width 206 height 4
drag, startPoint x: 641, startPoint y: 155, endPoint x: 630, endPoint y: 161, distance: 12.4
click at [630, 157] on input "range" at bounding box center [680, 156] width 206 height 4
drag, startPoint x: 630, startPoint y: 158, endPoint x: 620, endPoint y: 162, distance: 11.4
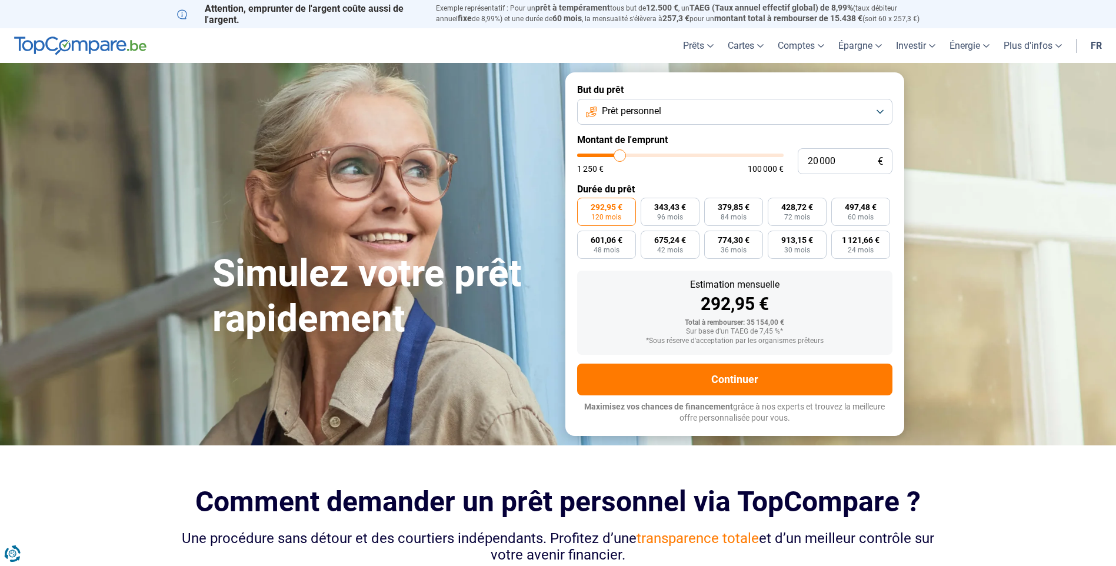
click at [620, 157] on input "range" at bounding box center [680, 156] width 206 height 4
